Goal: Task Accomplishment & Management: Use online tool/utility

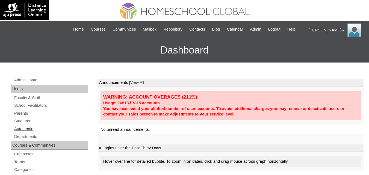
click at [23, 132] on link "Auto Login" at bounding box center [51, 129] width 74 height 7
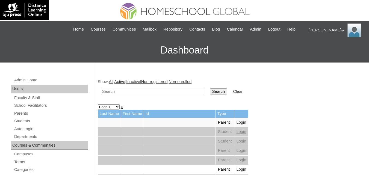
click at [136, 95] on input "text" at bounding box center [152, 91] width 103 height 7
paste input "Rafaelle Elodie"
type input "Rafaelle Elodie"
click at [210, 94] on input "Search" at bounding box center [218, 91] width 17 height 6
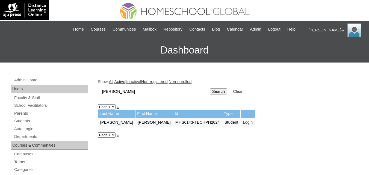
click at [243, 124] on link "Login" at bounding box center [248, 122] width 10 height 4
